Goal: Task Accomplishment & Management: Manage account settings

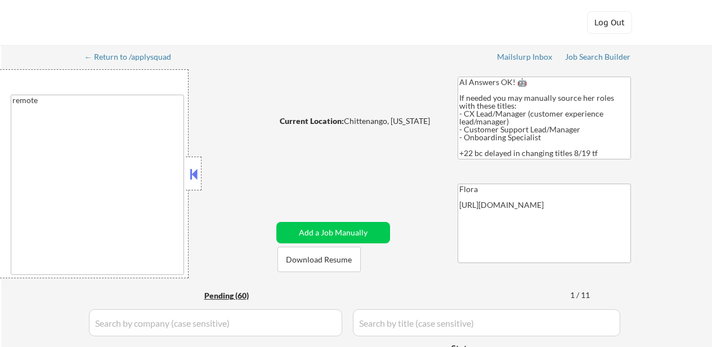
select select ""pending""
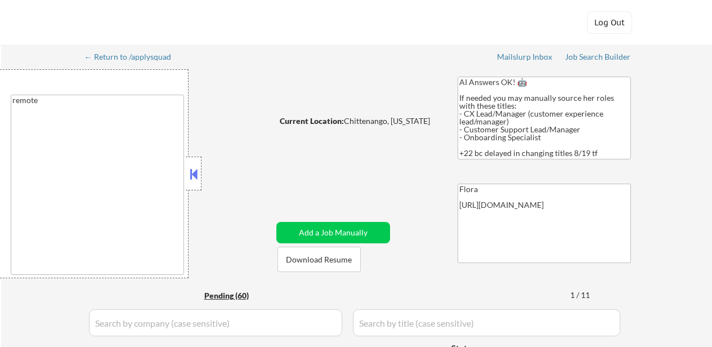
select select ""pending""
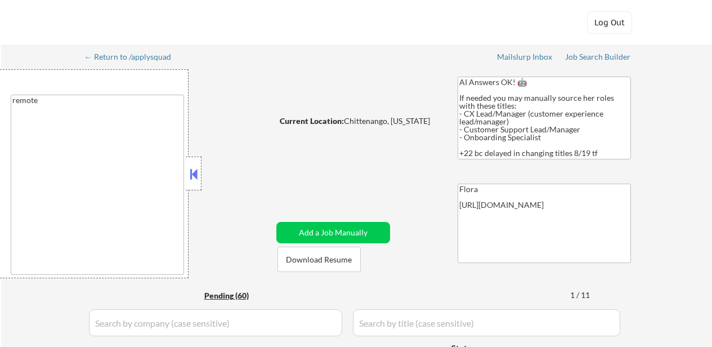
select select ""pending""
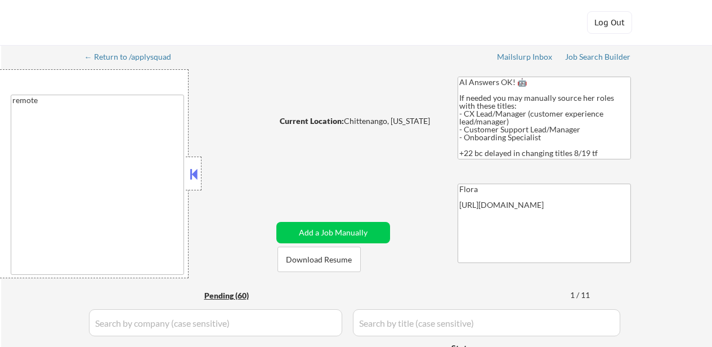
select select ""pending""
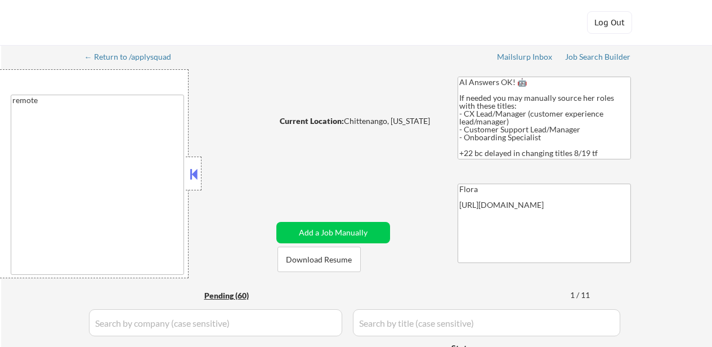
select select ""pending""
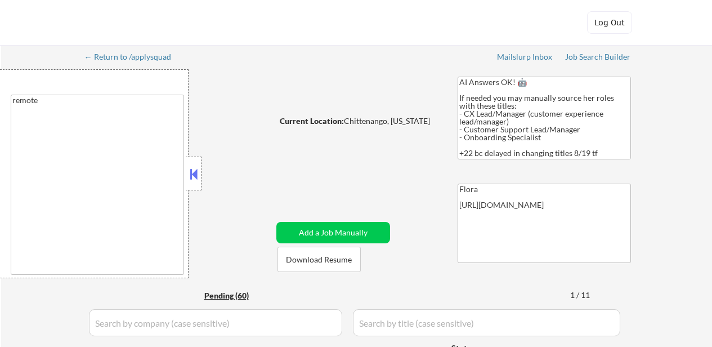
select select ""pending""
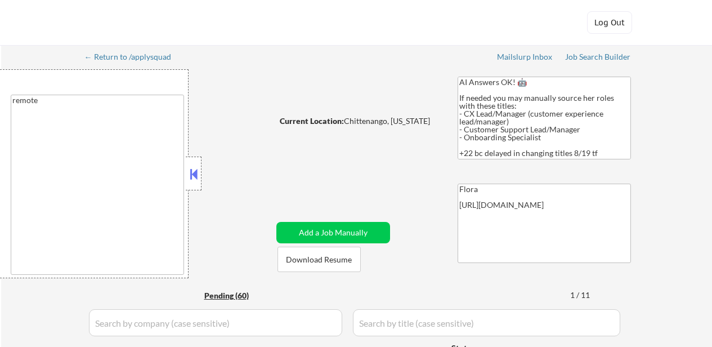
select select ""pending""
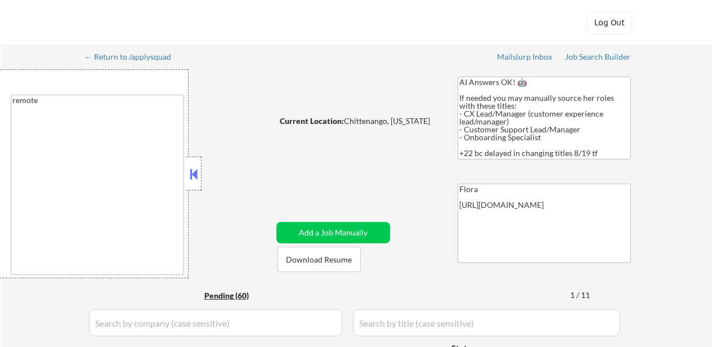
select select ""pending""
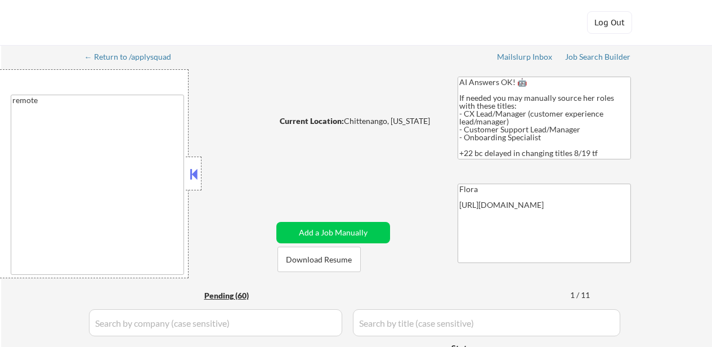
select select ""pending""
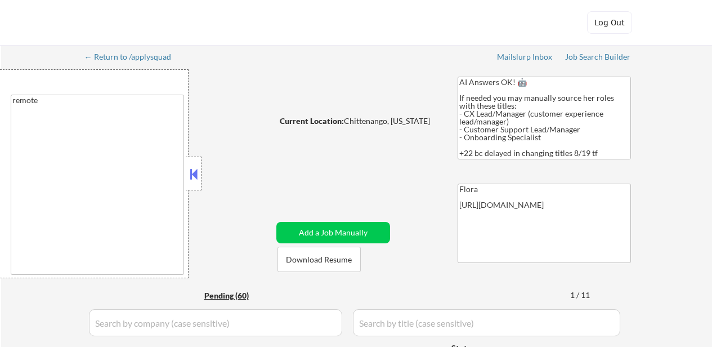
select select ""pending""
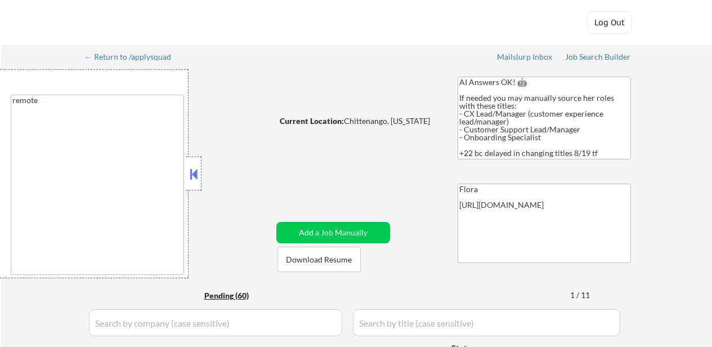
select select ""pending""
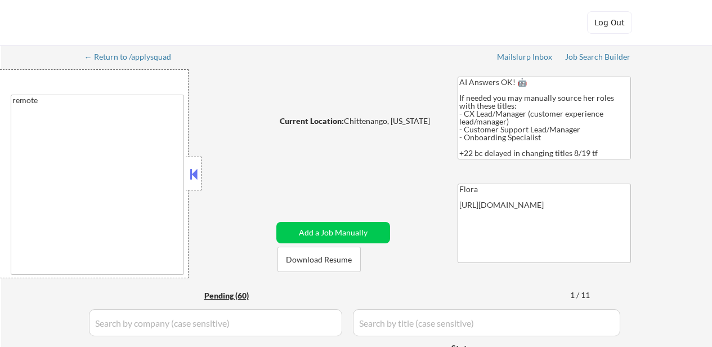
select select ""pending""
